Goal: Task Accomplishment & Management: Manage account settings

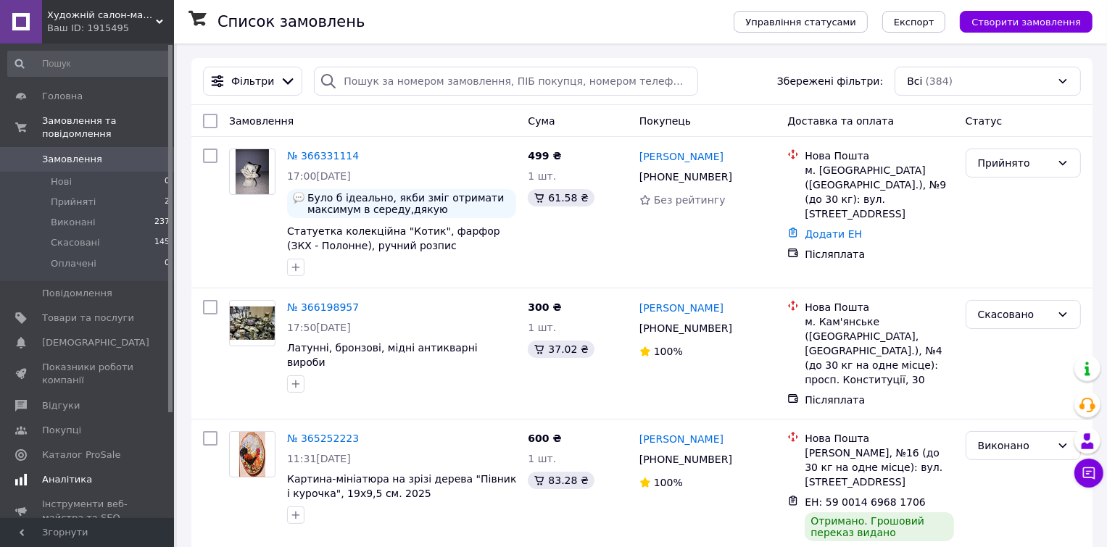
click at [62, 473] on span "Аналітика" at bounding box center [67, 479] width 50 height 13
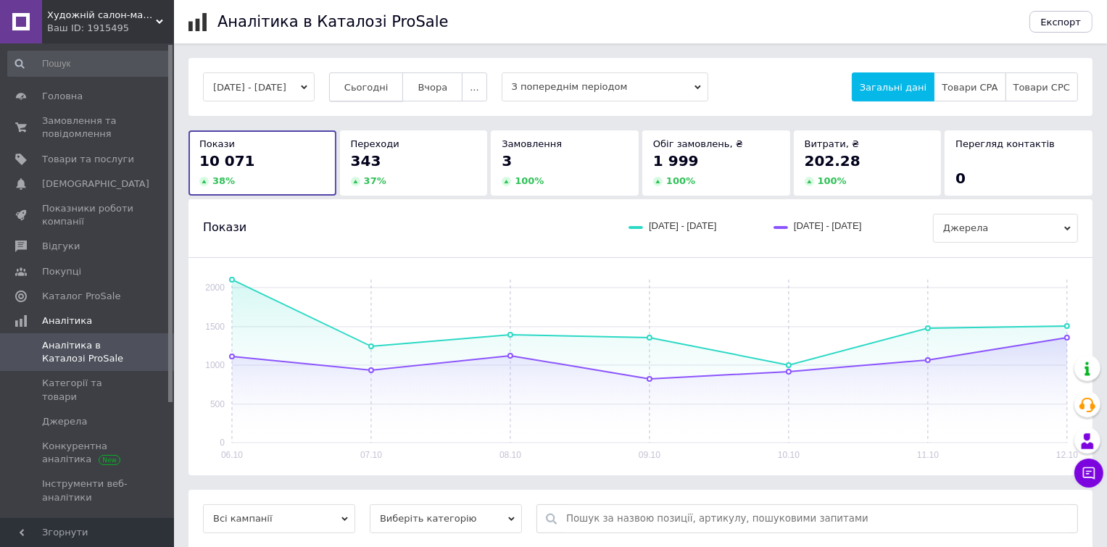
click at [379, 85] on span "Сьогодні" at bounding box center [366, 87] width 44 height 11
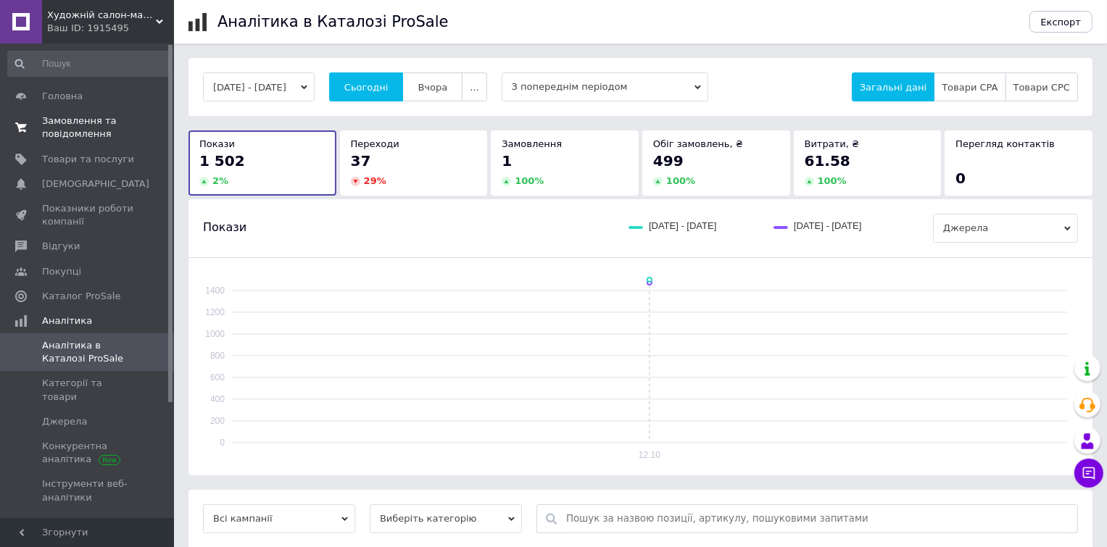
click at [86, 120] on span "Замовлення та повідомлення" at bounding box center [88, 128] width 92 height 26
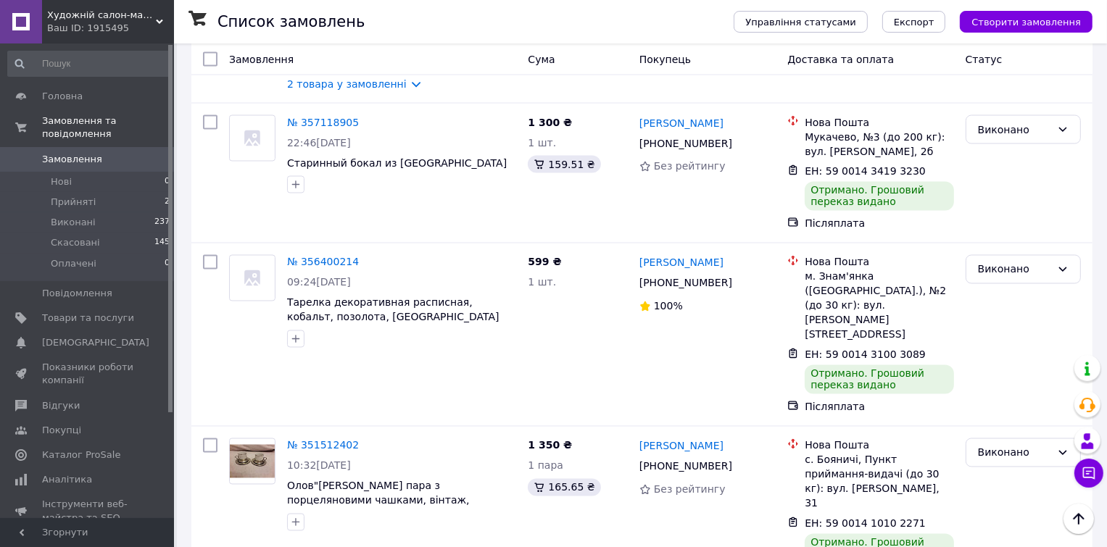
scroll to position [2645, 0]
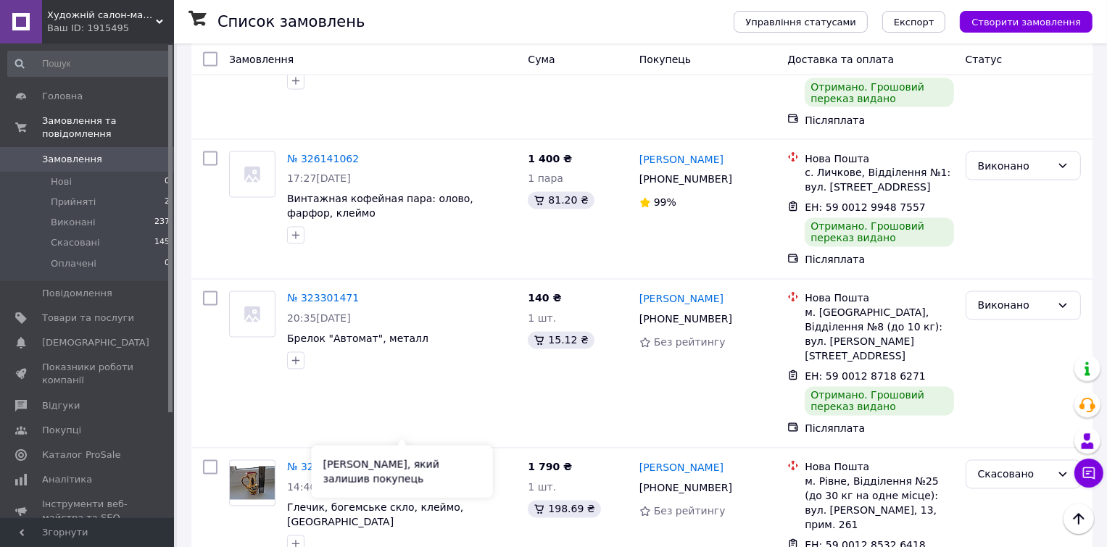
scroll to position [2600, 0]
